Goal: Transaction & Acquisition: Subscribe to service/newsletter

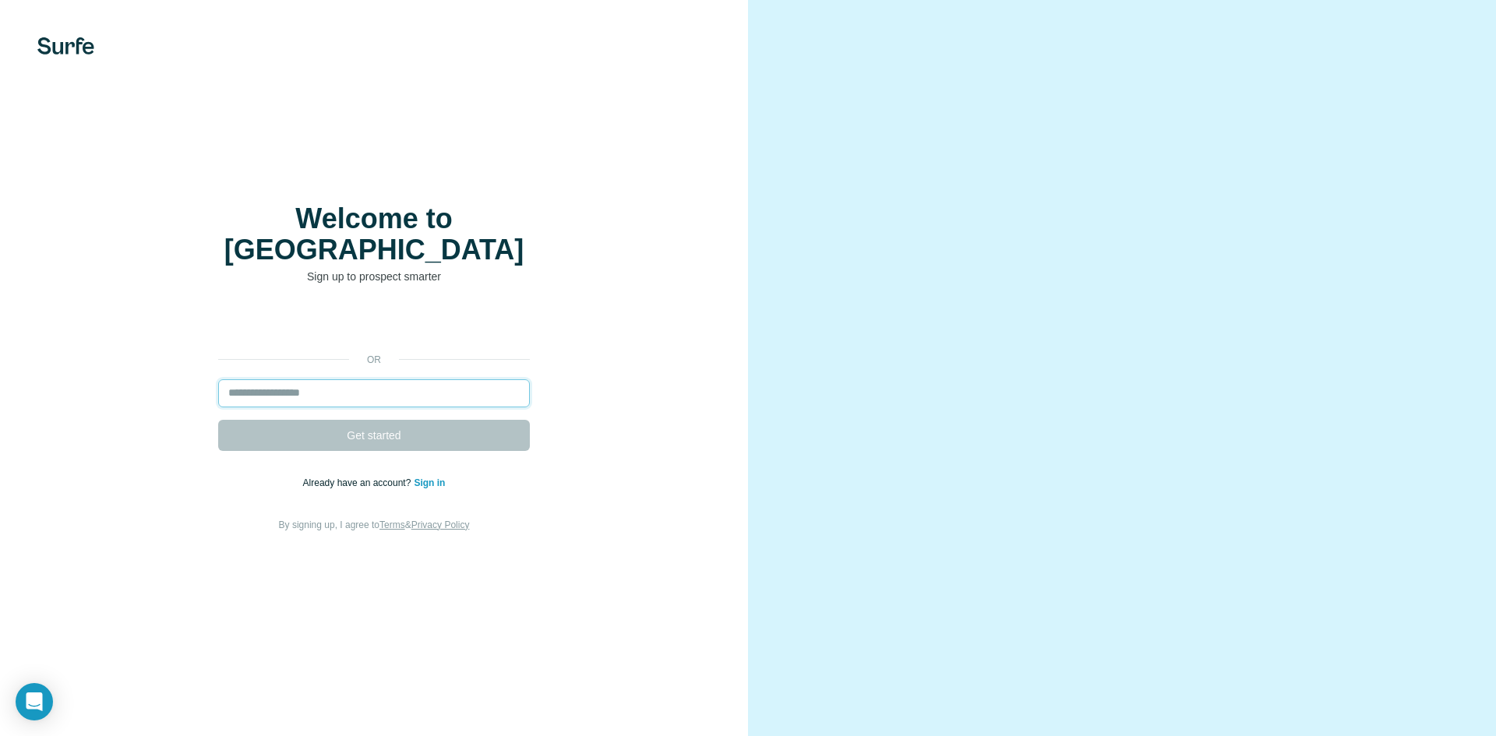
drag, startPoint x: 0, startPoint y: 0, endPoint x: 366, endPoint y: 377, distance: 525.8
click at [366, 380] on input "email" at bounding box center [374, 394] width 312 height 28
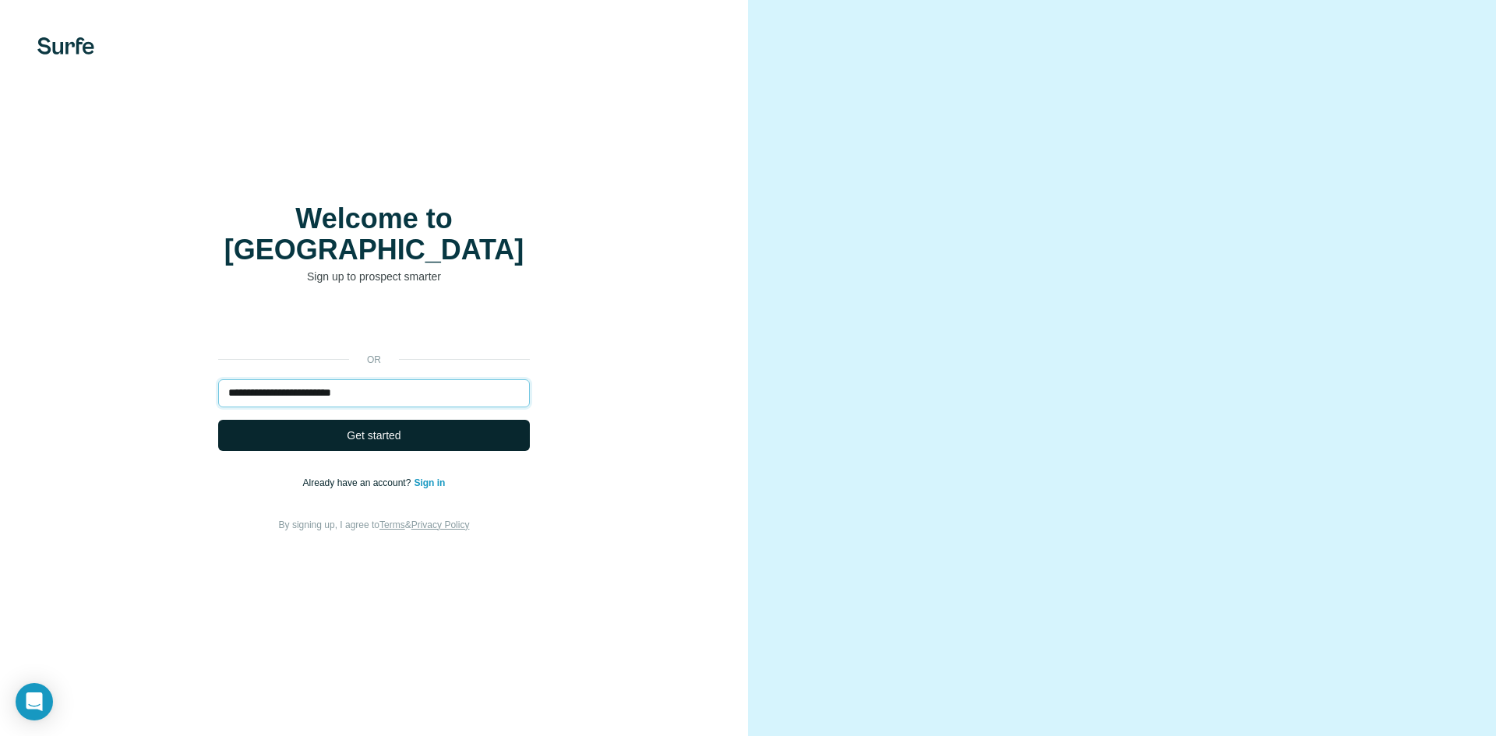
type input "**********"
click at [425, 426] on button "Get started" at bounding box center [374, 435] width 312 height 31
click at [429, 423] on button "Get started" at bounding box center [374, 435] width 312 height 31
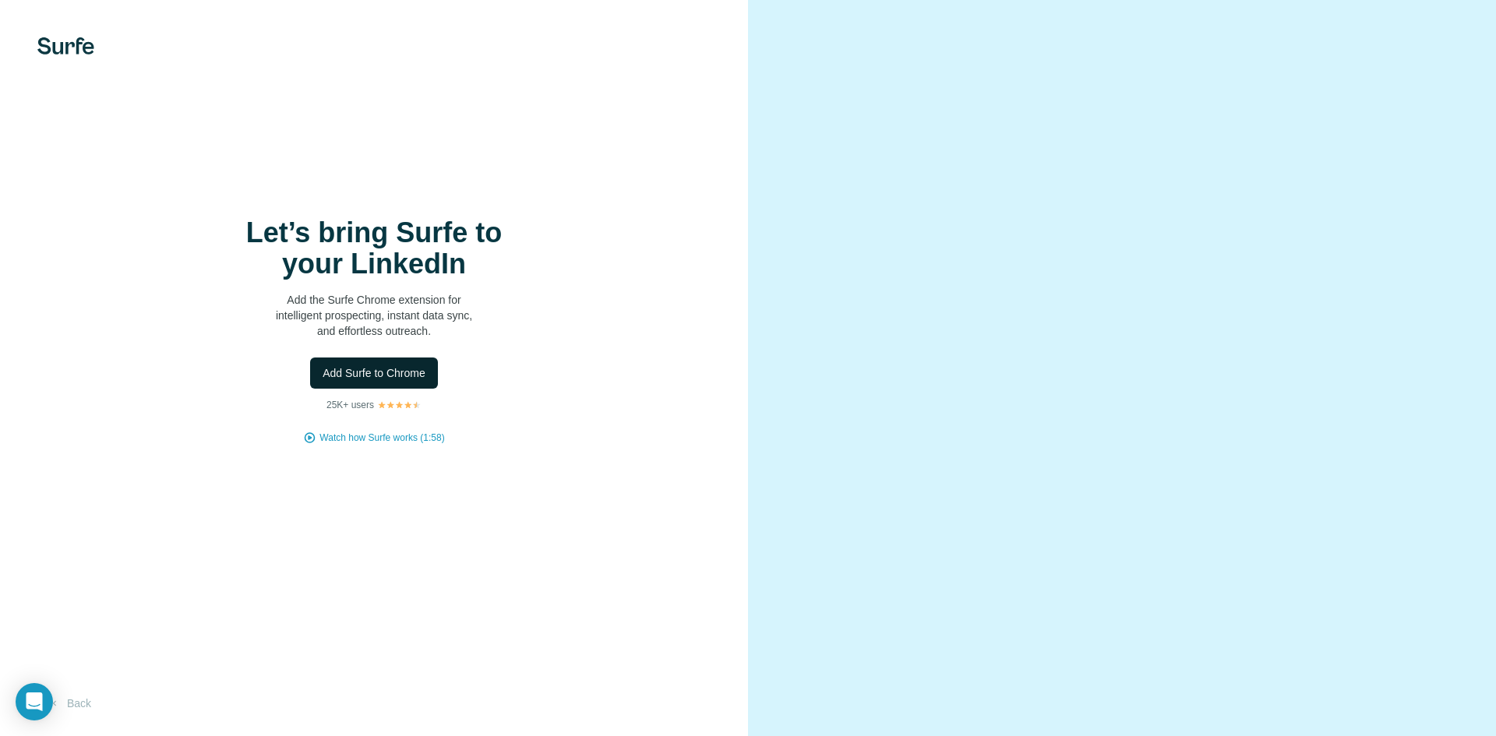
click at [415, 376] on span "Add Surfe to Chrome" at bounding box center [374, 373] width 103 height 16
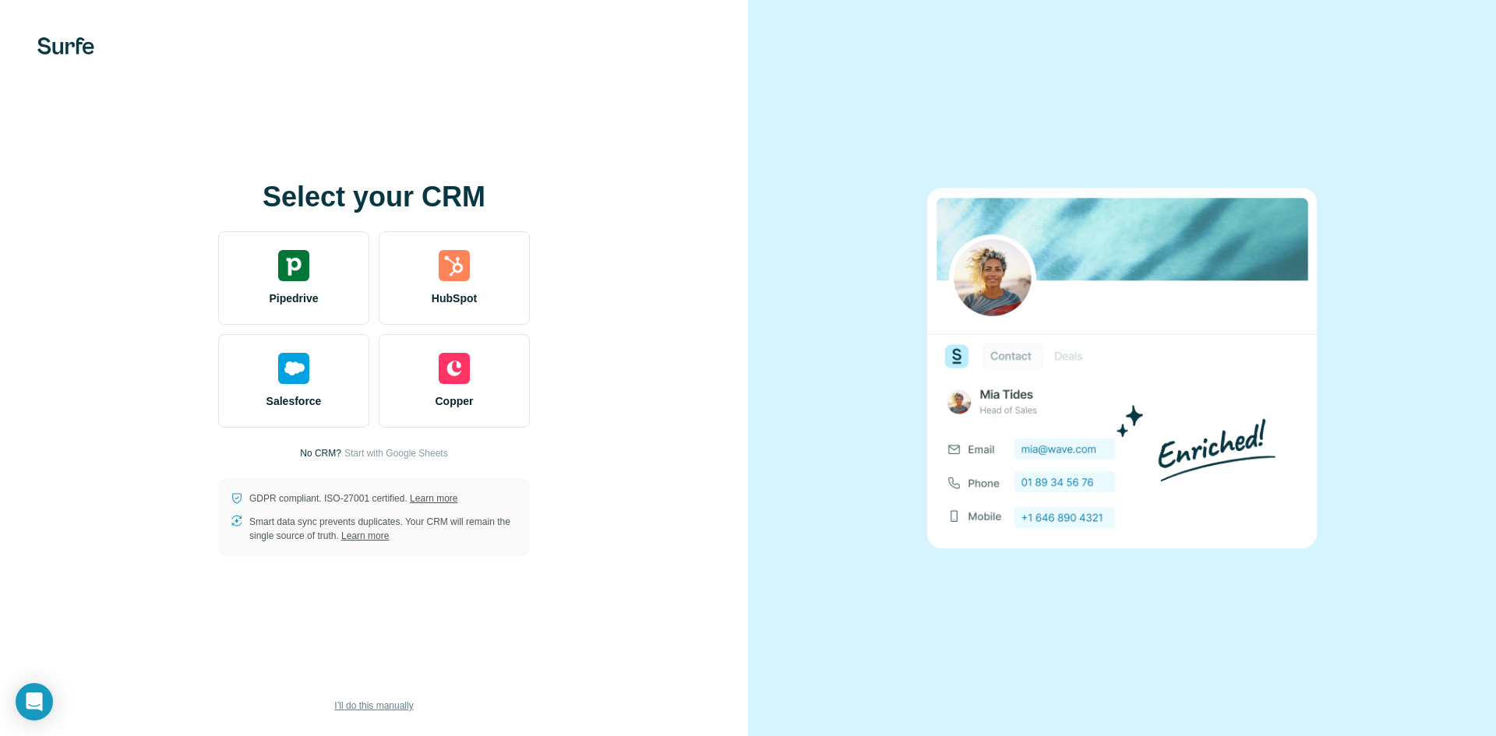
click at [376, 706] on span "I’ll do this manually" at bounding box center [373, 706] width 79 height 14
